Goal: Task Accomplishment & Management: Use online tool/utility

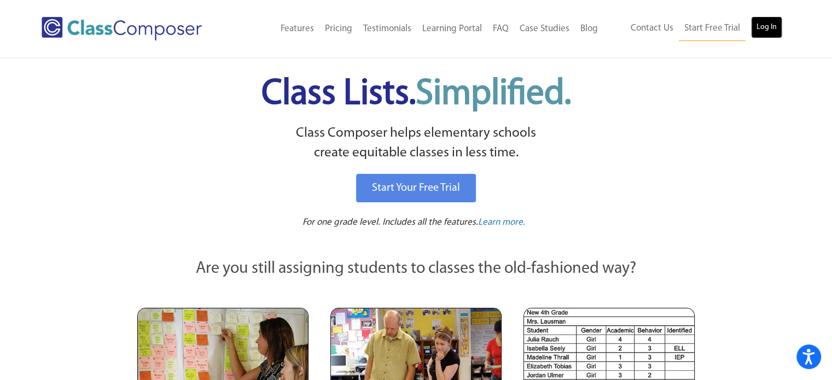
click at [766, 24] on link "Log In" at bounding box center [766, 27] width 31 height 22
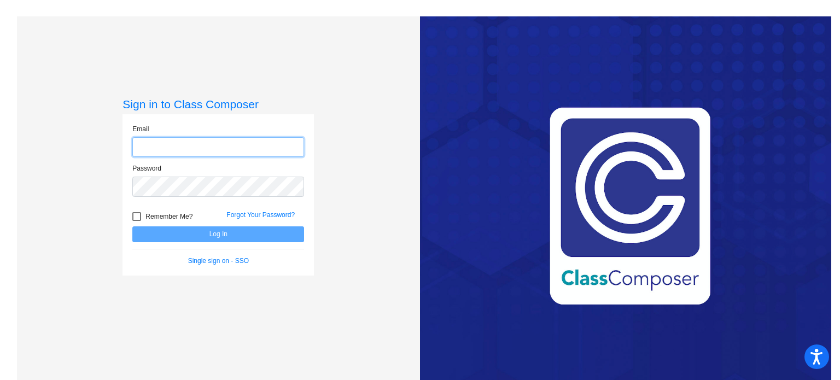
type input "[EMAIL_ADDRESS][DOMAIN_NAME]"
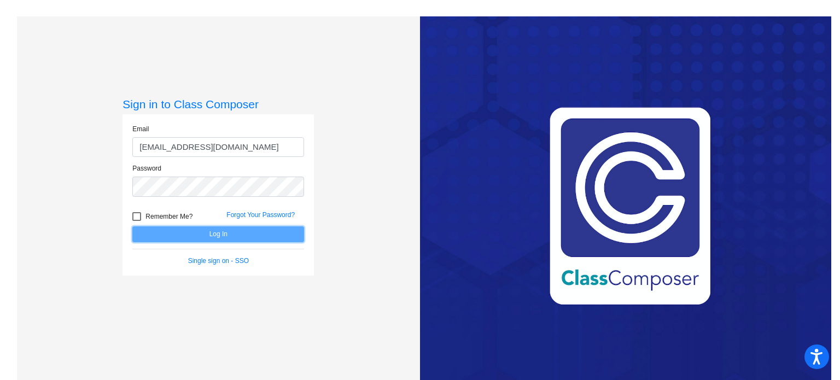
click at [186, 232] on button "Log In" at bounding box center [218, 234] width 172 height 16
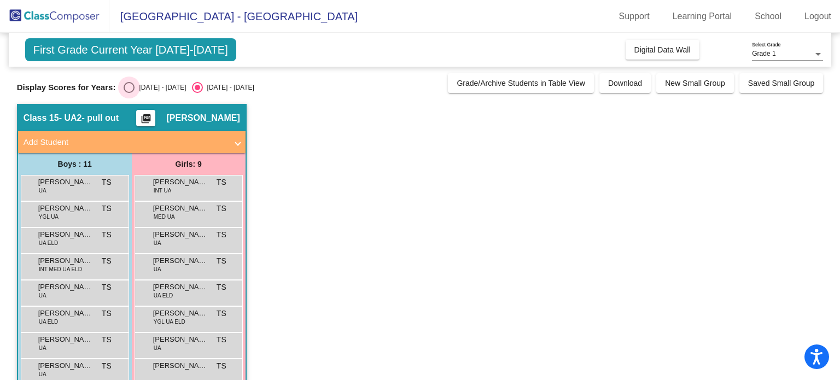
click at [127, 88] on div "Select an option" at bounding box center [129, 87] width 11 height 11
click at [129, 93] on input "[DATE] - [DATE]" at bounding box center [129, 93] width 1 height 1
radio input "true"
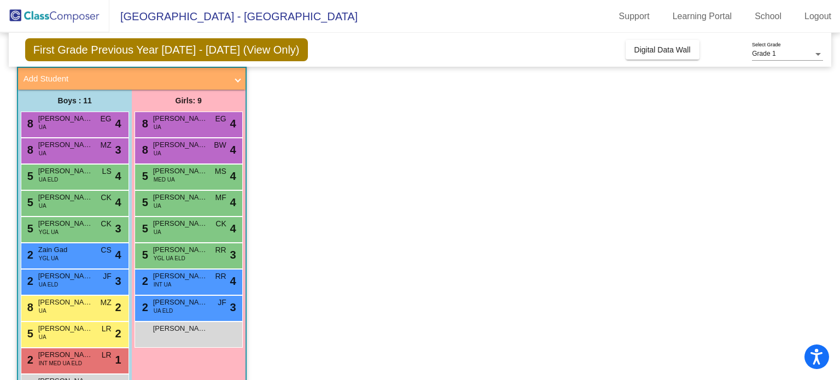
scroll to position [72, 0]
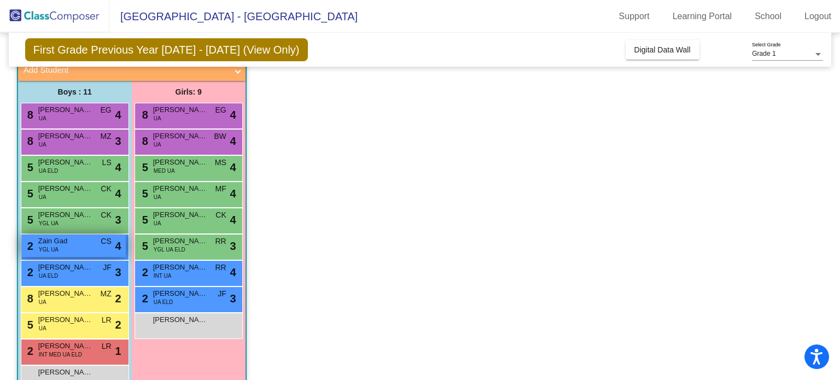
click at [44, 253] on span "YGL UA" at bounding box center [49, 250] width 20 height 8
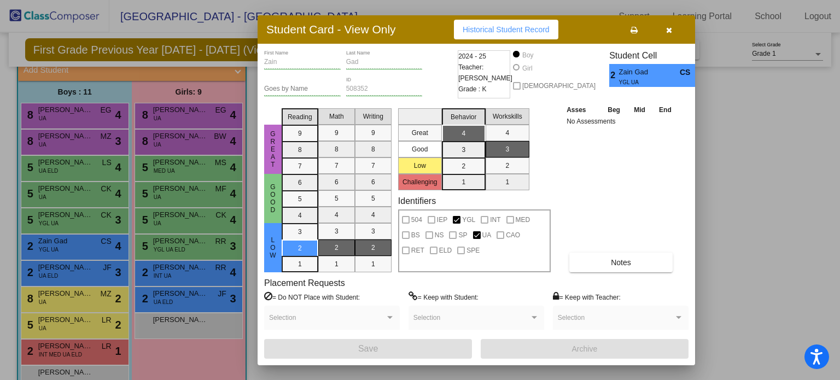
click at [68, 301] on div at bounding box center [420, 190] width 840 height 380
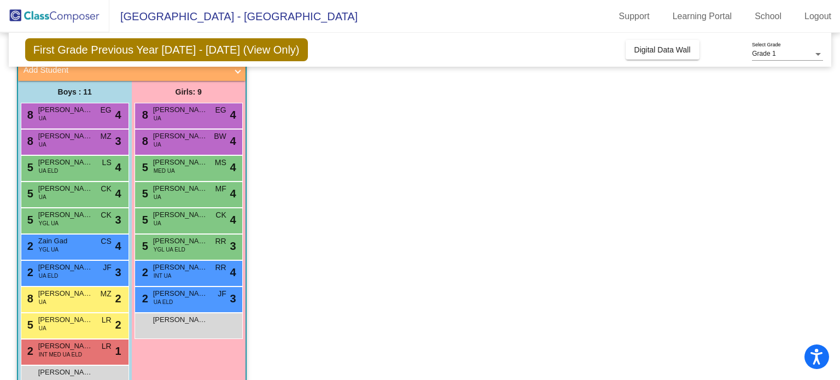
click at [68, 301] on div "8 [PERSON_NAME] UA MZ lock do_not_disturb_alt 2" at bounding box center [73, 298] width 104 height 22
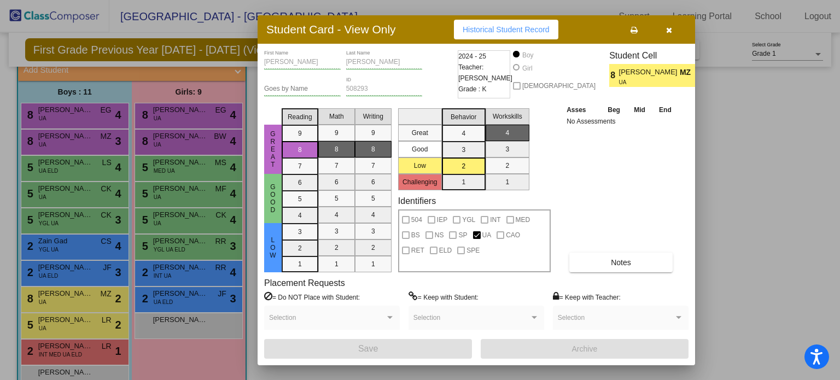
click at [75, 116] on div at bounding box center [420, 190] width 840 height 380
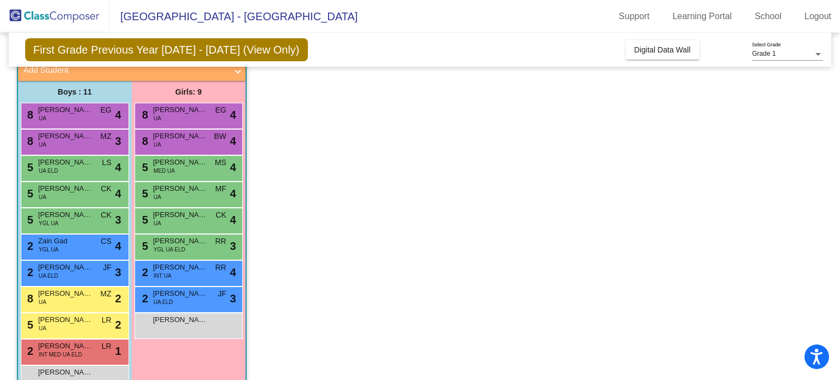
click at [75, 116] on div "8 [PERSON_NAME] UA EG lock do_not_disturb_alt 4" at bounding box center [73, 114] width 104 height 22
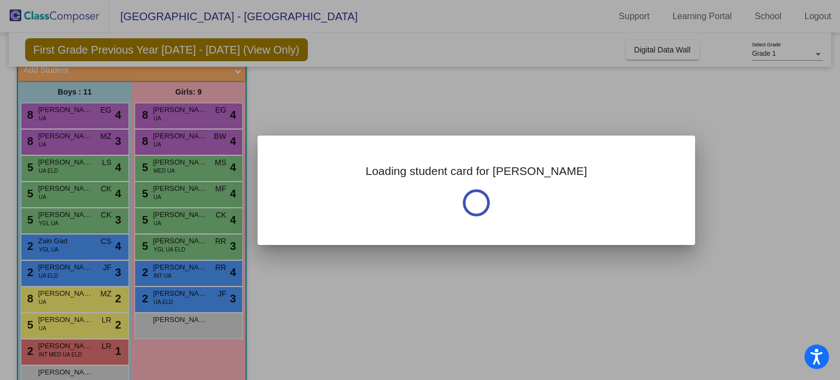
click at [75, 116] on div at bounding box center [420, 190] width 840 height 380
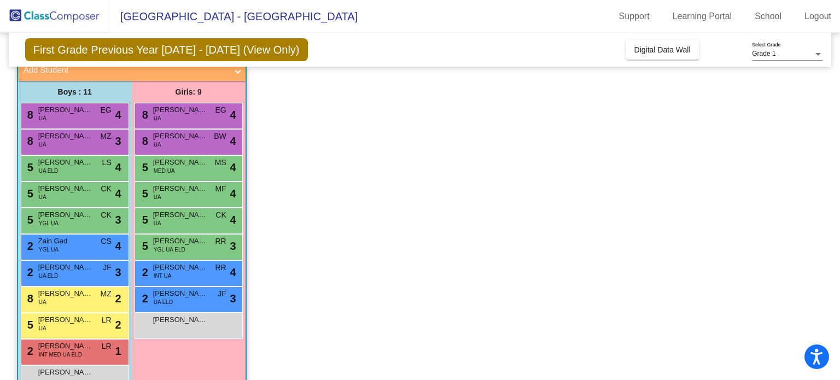
click at [75, 116] on div "8 [PERSON_NAME] UA EG lock do_not_disturb_alt 4" at bounding box center [73, 114] width 104 height 22
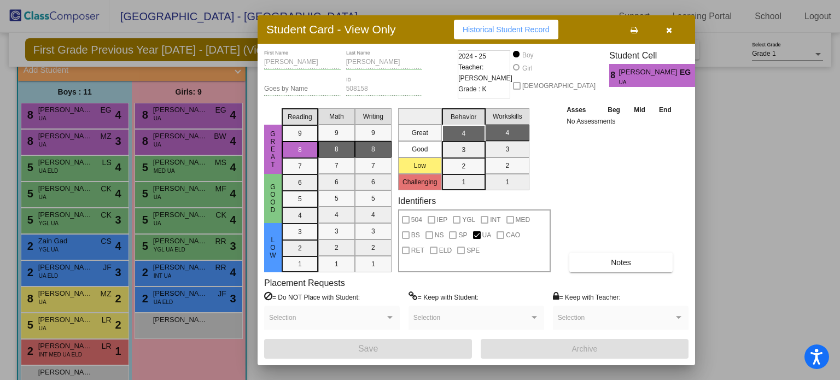
click at [75, 137] on div at bounding box center [420, 190] width 840 height 380
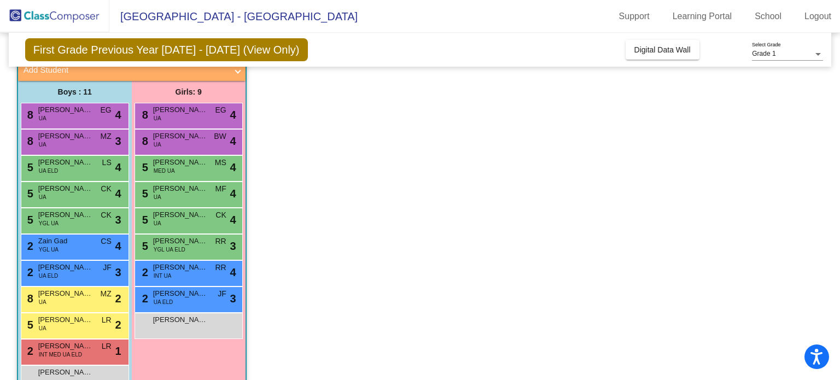
click at [75, 137] on span "[PERSON_NAME]" at bounding box center [65, 136] width 55 height 11
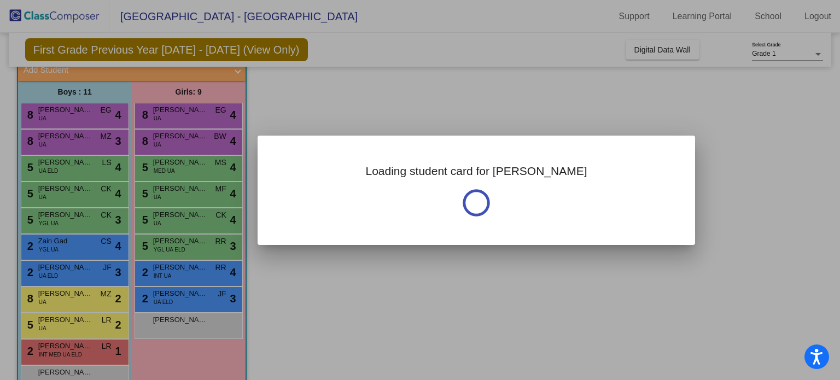
click at [75, 137] on div at bounding box center [420, 190] width 840 height 380
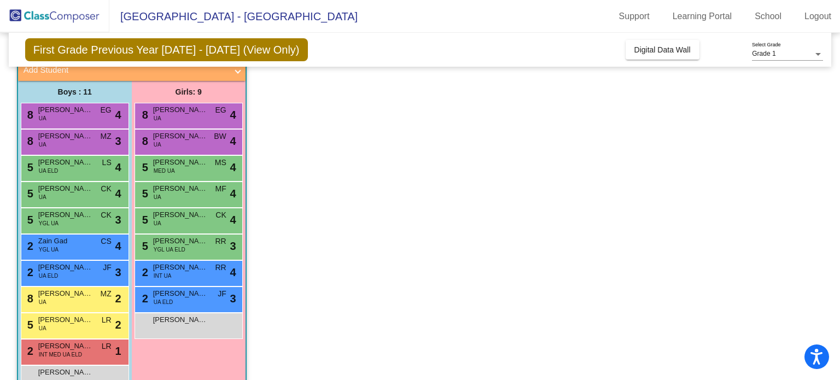
click at [75, 137] on span "[PERSON_NAME]" at bounding box center [65, 136] width 55 height 11
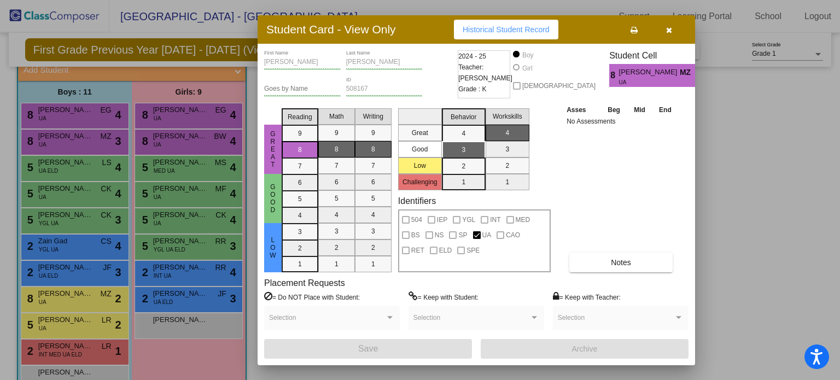
click at [94, 350] on div at bounding box center [420, 190] width 840 height 380
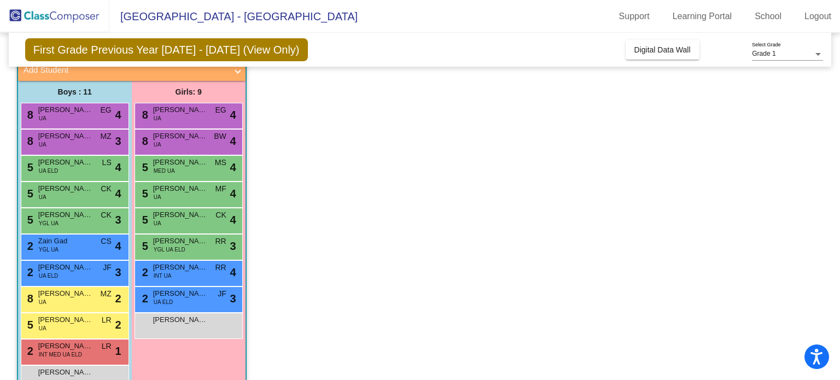
click at [94, 350] on div "2 [PERSON_NAME] INT MED UA [PERSON_NAME] lock do_not_disturb_alt 1" at bounding box center [73, 351] width 104 height 22
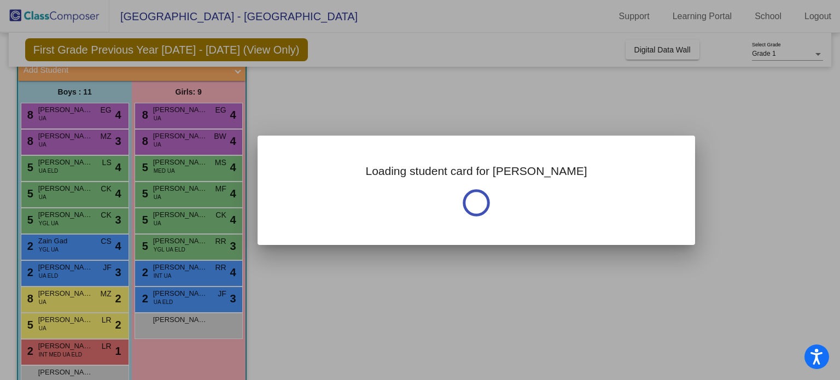
click at [94, 350] on div at bounding box center [420, 190] width 840 height 380
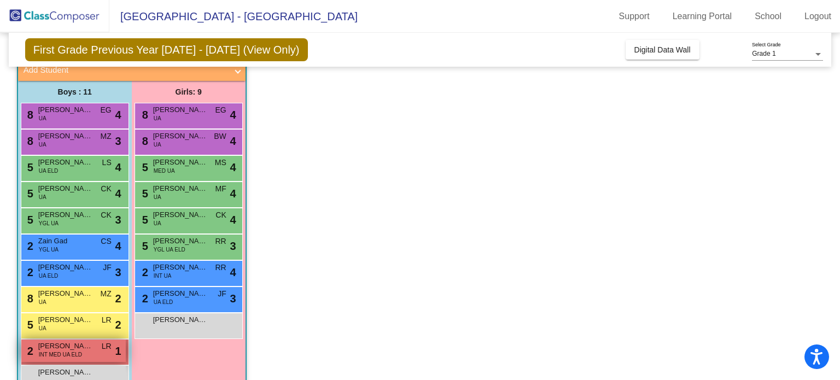
click at [55, 345] on span "[PERSON_NAME][DEMOGRAPHIC_DATA]" at bounding box center [65, 346] width 55 height 11
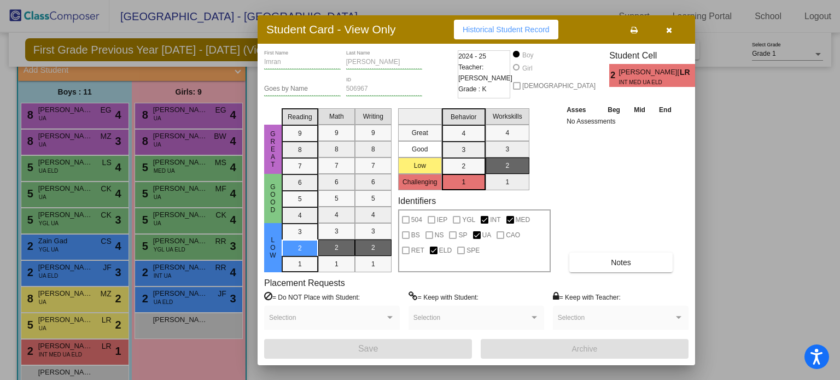
click at [164, 299] on div at bounding box center [420, 190] width 840 height 380
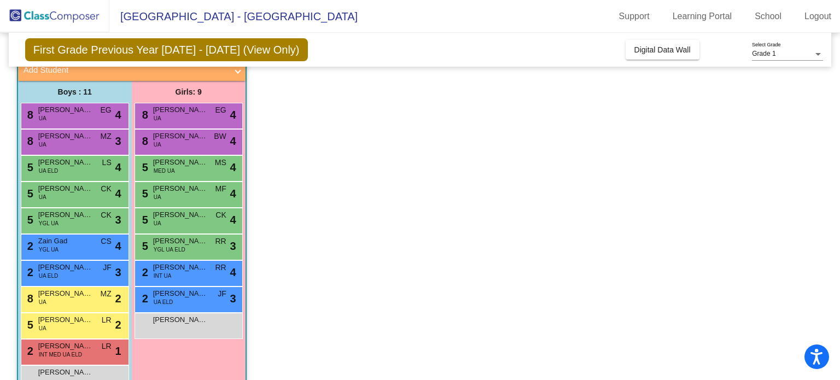
click at [164, 299] on span "UA ELD" at bounding box center [164, 302] width 20 height 8
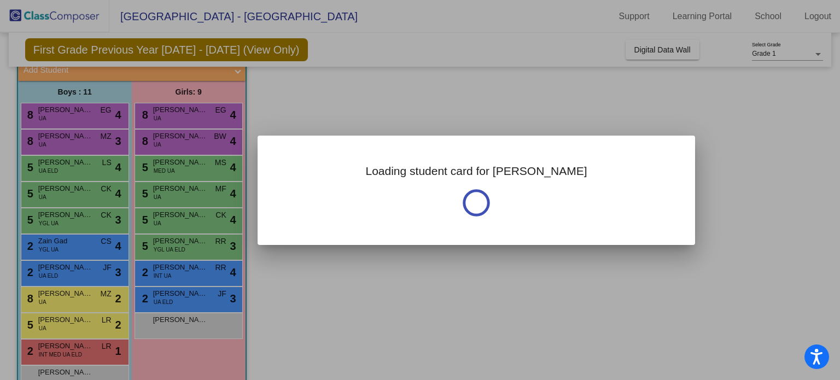
click at [164, 299] on div at bounding box center [420, 190] width 840 height 380
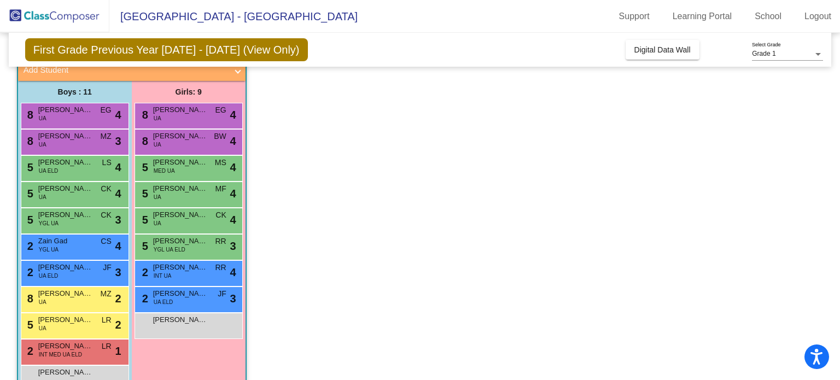
click at [164, 299] on span "UA ELD" at bounding box center [164, 302] width 20 height 8
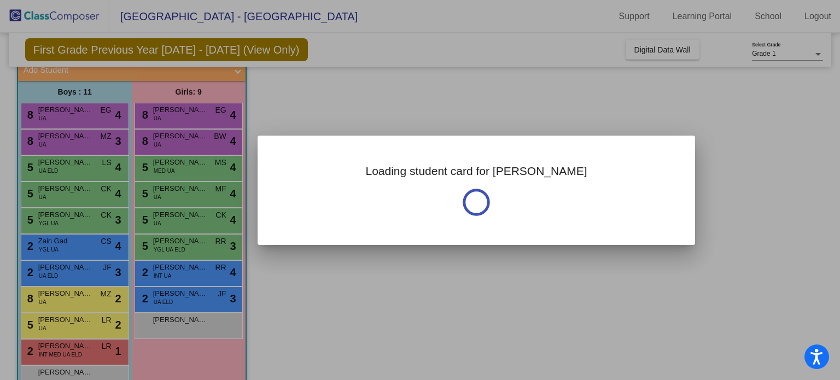
click at [164, 299] on div at bounding box center [420, 190] width 840 height 380
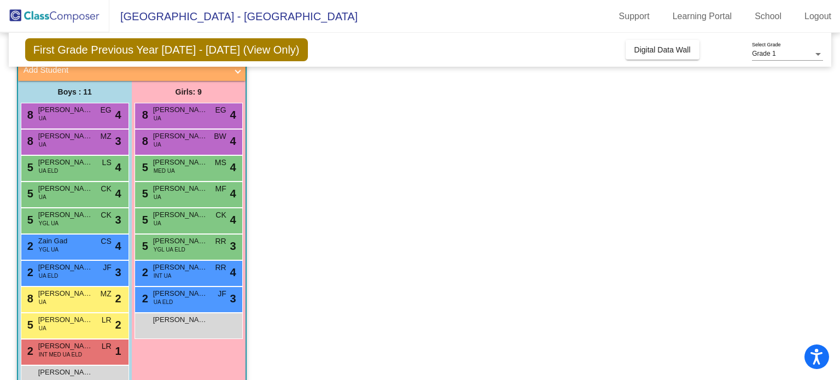
click at [164, 299] on span "UA ELD" at bounding box center [164, 302] width 20 height 8
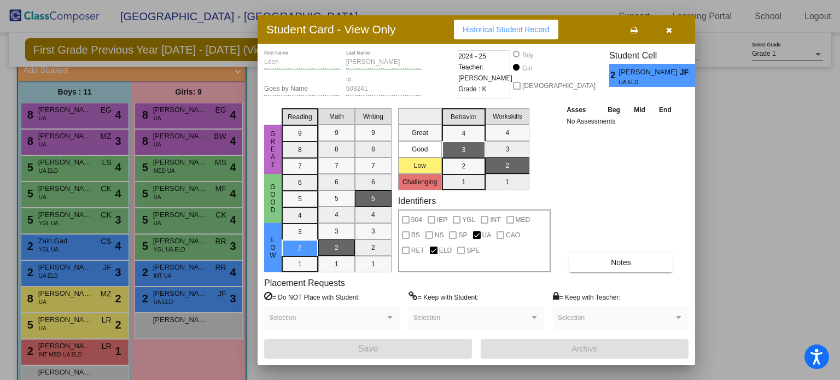
click at [201, 270] on div at bounding box center [420, 190] width 840 height 380
click at [201, 270] on span "[PERSON_NAME]" at bounding box center [180, 267] width 55 height 11
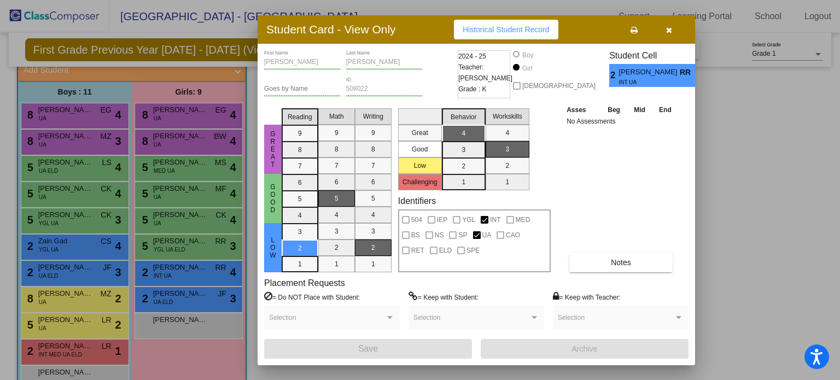
click at [172, 330] on div at bounding box center [420, 190] width 840 height 380
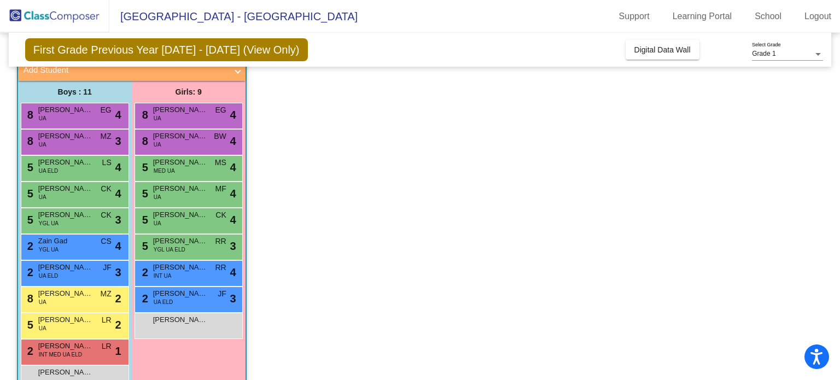
click at [172, 330] on div "[PERSON_NAME] lock do_not_disturb_alt" at bounding box center [188, 324] width 104 height 22
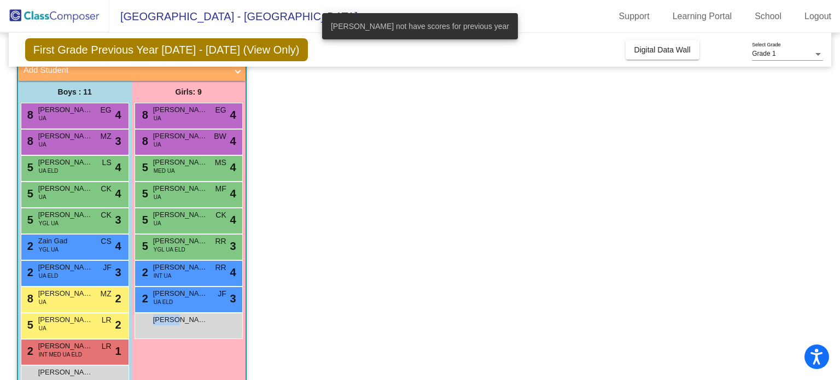
click at [172, 330] on div "[PERSON_NAME] lock do_not_disturb_alt" at bounding box center [188, 324] width 104 height 22
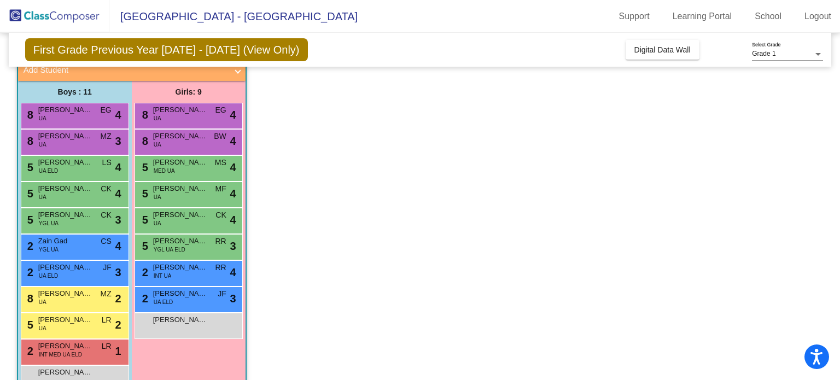
click at [445, 240] on app-classroom "Class 15 - UA2- pull out picture_as_pdf [PERSON_NAME] Add Student First Name La…" at bounding box center [420, 220] width 807 height 377
